Goal: Book appointment/travel/reservation

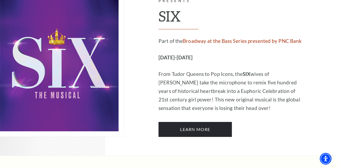
scroll to position [2024, 0]
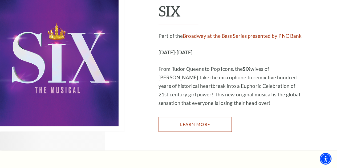
click at [195, 117] on link "Learn More" at bounding box center [194, 124] width 73 height 15
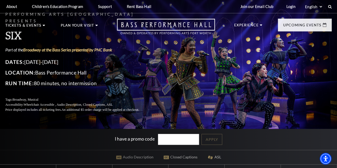
scroll to position [107, 0]
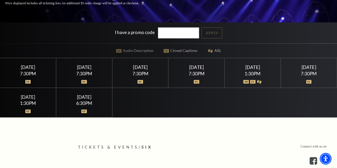
click at [36, 100] on div "[DATE]" at bounding box center [27, 97] width 43 height 6
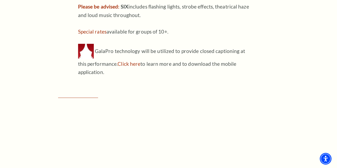
scroll to position [586, 0]
